Goal: Navigation & Orientation: Find specific page/section

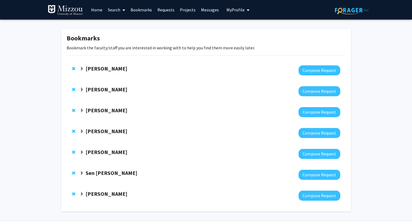
scroll to position [16, 0]
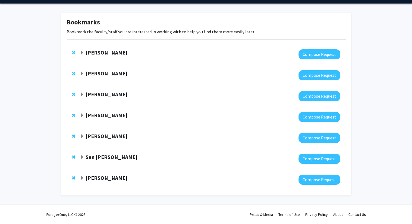
click at [111, 136] on strong "[PERSON_NAME]" at bounding box center [107, 136] width 42 height 7
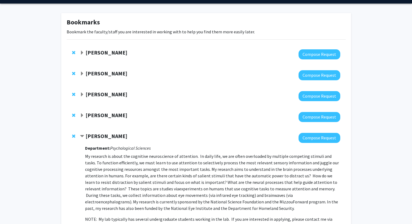
click at [111, 136] on strong "[PERSON_NAME]" at bounding box center [107, 136] width 42 height 7
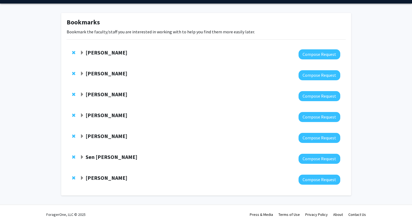
click at [97, 157] on strong "Sen [PERSON_NAME]" at bounding box center [112, 156] width 52 height 7
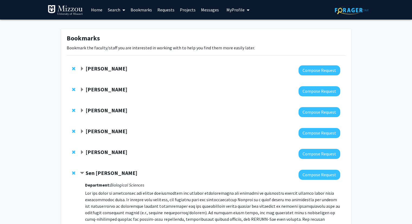
scroll to position [0, 0]
click at [91, 170] on strong "Sen [PERSON_NAME]" at bounding box center [112, 172] width 52 height 7
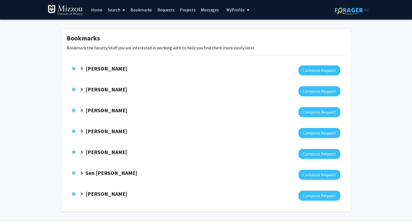
scroll to position [16, 0]
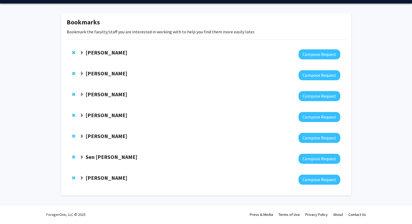
click at [95, 177] on strong "[PERSON_NAME]" at bounding box center [107, 177] width 42 height 7
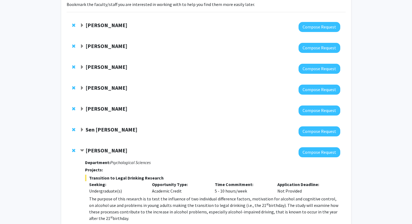
scroll to position [0, 0]
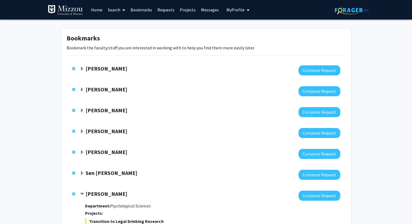
click at [95, 67] on strong "[PERSON_NAME]" at bounding box center [107, 68] width 42 height 7
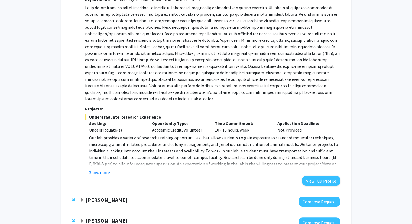
scroll to position [83, 0]
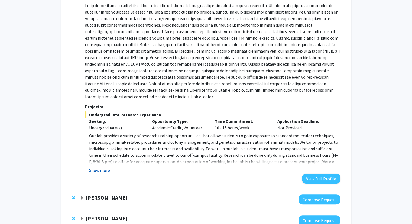
click at [110, 170] on button "Show more" at bounding box center [99, 170] width 21 height 7
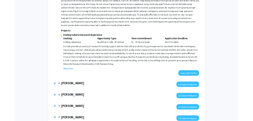
scroll to position [134, 0]
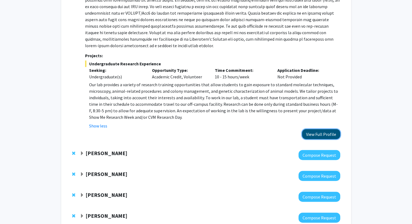
click at [311, 131] on button "View Full Profile" at bounding box center [321, 134] width 38 height 10
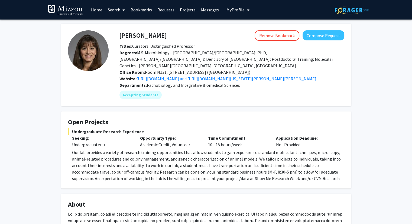
click at [145, 6] on link "Bookmarks" at bounding box center [141, 9] width 27 height 19
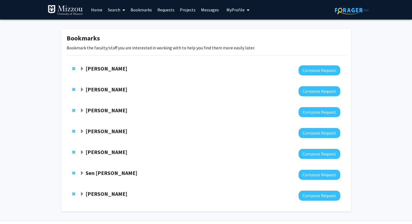
click at [97, 91] on strong "[PERSON_NAME]" at bounding box center [107, 89] width 42 height 7
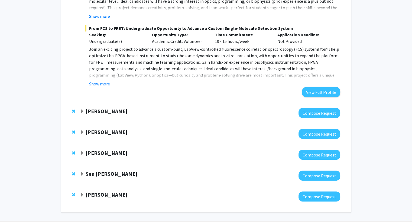
scroll to position [377, 0]
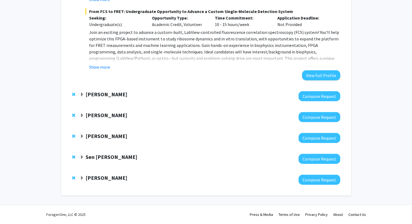
click at [98, 93] on strong "[PERSON_NAME]" at bounding box center [107, 94] width 42 height 7
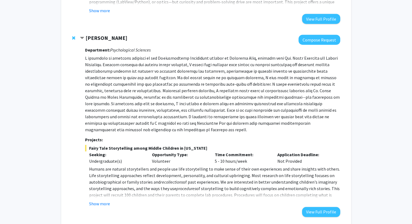
scroll to position [434, 0]
click at [98, 93] on p at bounding box center [212, 94] width 255 height 78
click at [94, 101] on p at bounding box center [212, 94] width 255 height 78
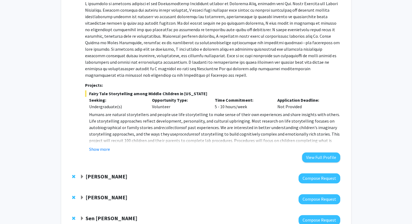
scroll to position [490, 0]
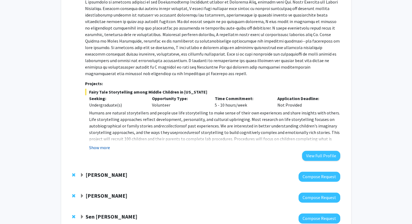
click at [100, 144] on button "Show more" at bounding box center [99, 147] width 21 height 7
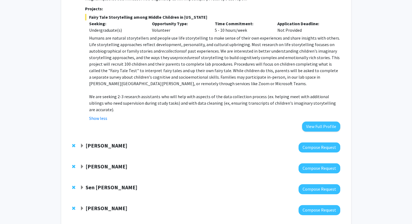
scroll to position [566, 0]
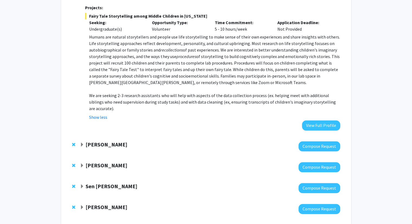
click at [118, 141] on strong "[PERSON_NAME]" at bounding box center [107, 144] width 42 height 7
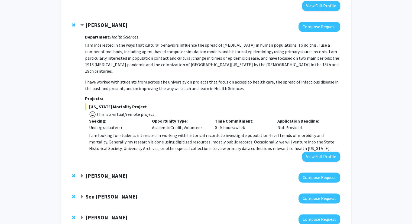
scroll to position [686, 0]
click at [121, 172] on strong "[PERSON_NAME]" at bounding box center [107, 175] width 42 height 7
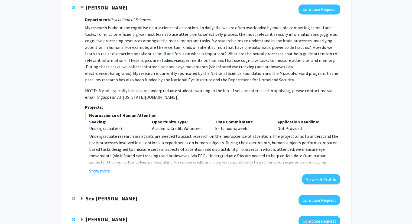
scroll to position [854, 0]
click at [99, 167] on button "Show more" at bounding box center [99, 170] width 21 height 7
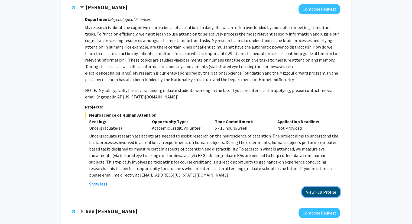
click at [317, 187] on button "View Full Profile" at bounding box center [321, 192] width 38 height 10
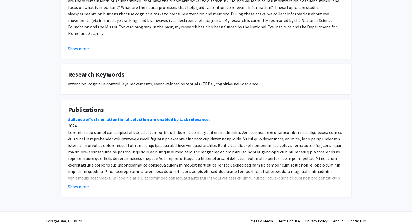
scroll to position [235, 0]
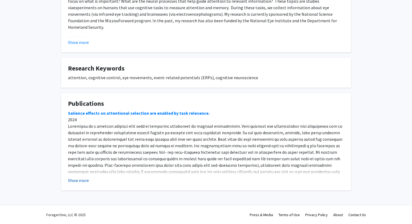
click at [74, 178] on button "Show more" at bounding box center [78, 180] width 21 height 7
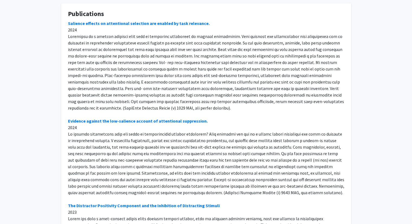
scroll to position [325, 0]
